Goal: Information Seeking & Learning: Find specific fact

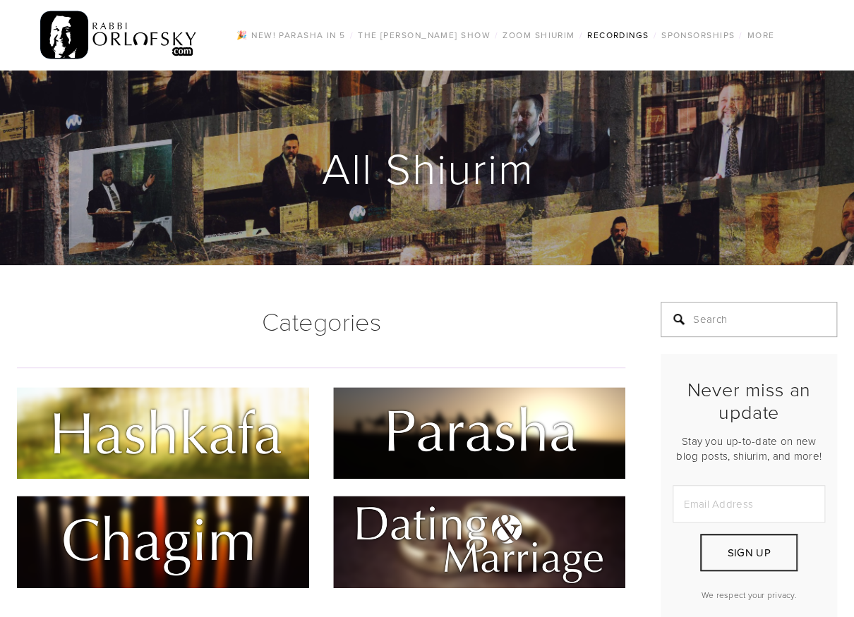
click at [703, 327] on input "Search" at bounding box center [748, 319] width 176 height 35
type input "Kol nidrei"
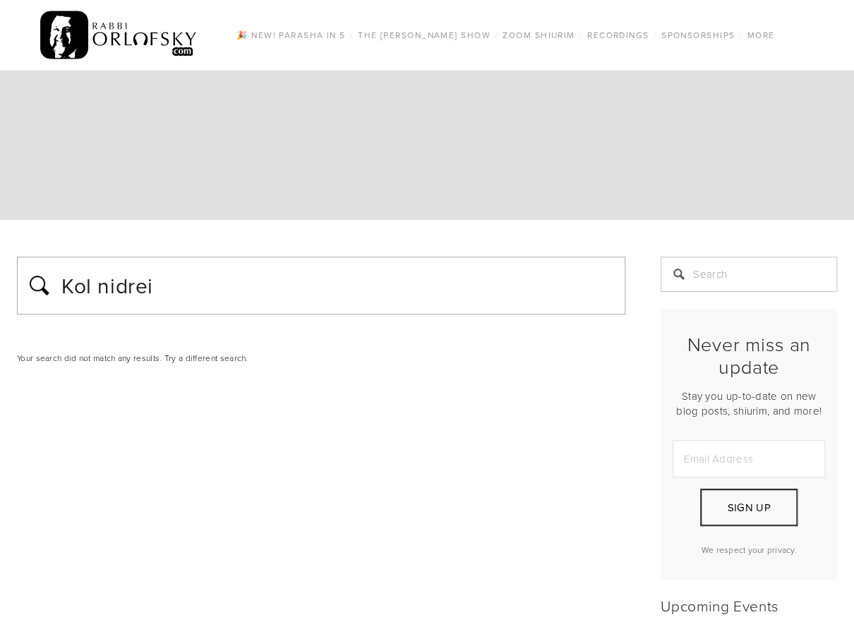
click at [238, 291] on input "Kol nidrei" at bounding box center [338, 285] width 557 height 35
type input "Yom kippur"
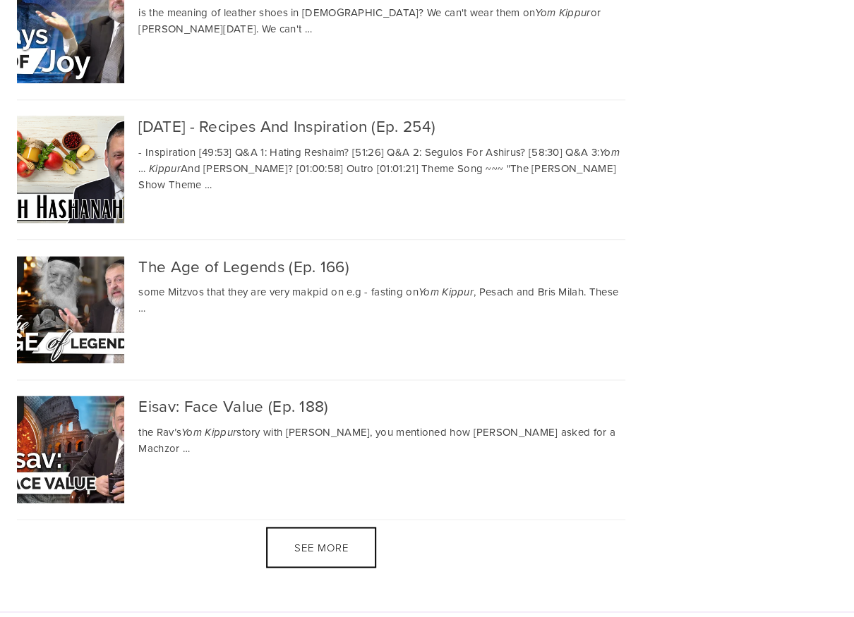
scroll to position [2737, 0]
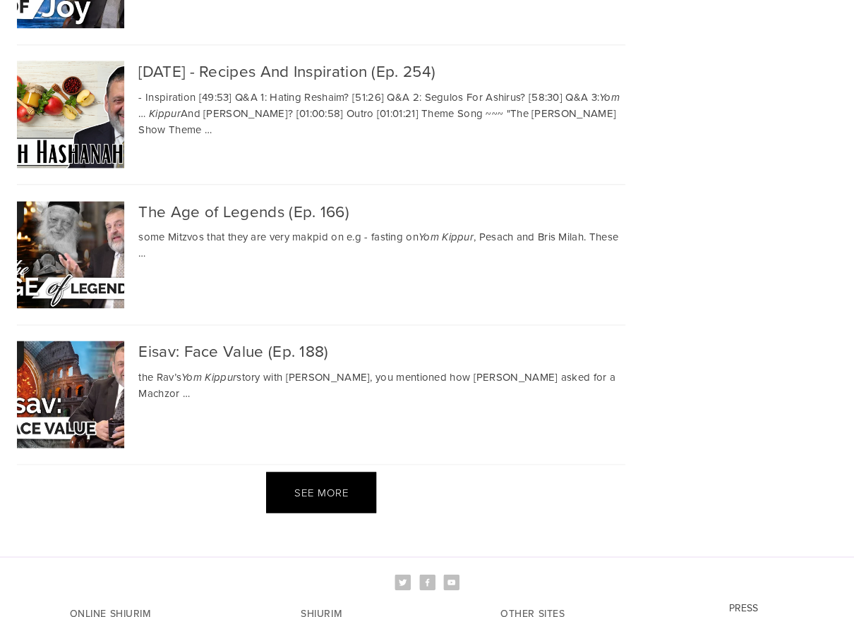
click at [321, 490] on div "See more" at bounding box center [321, 492] width 110 height 41
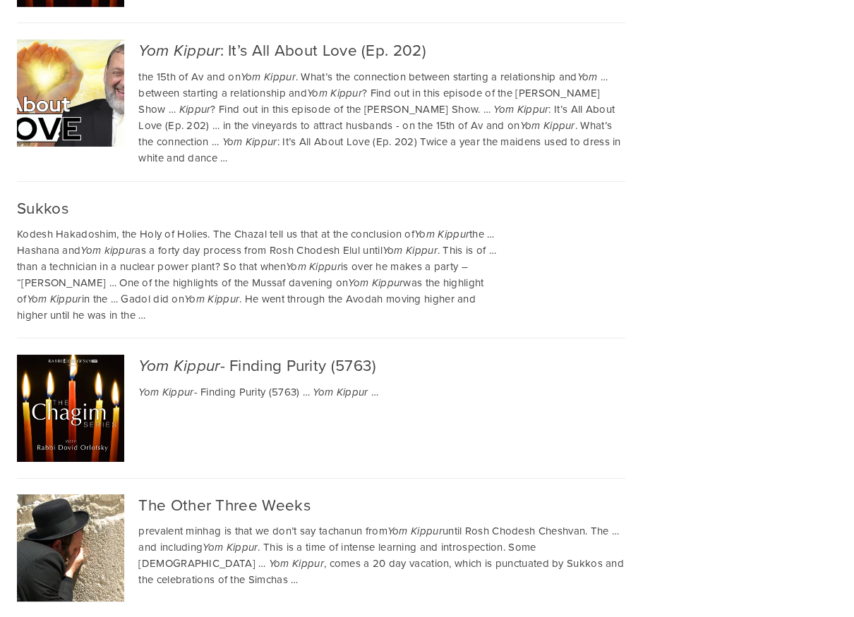
scroll to position [4024, 0]
